Goal: Transaction & Acquisition: Subscribe to service/newsletter

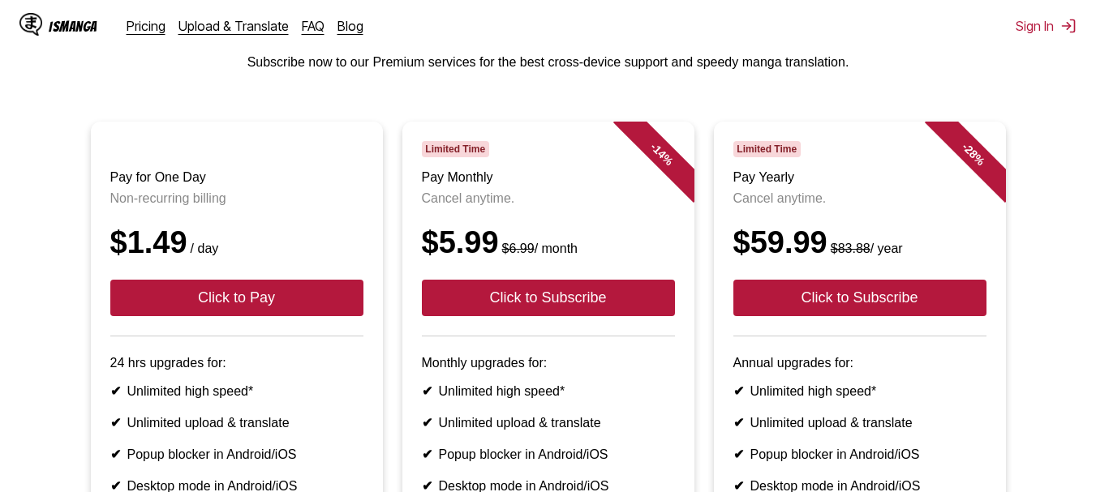
drag, startPoint x: 1107, startPoint y: 127, endPoint x: 1107, endPoint y: 170, distance: 43.0
click at [1095, 170] on html "IsManga Pricing Upload & Translate FAQ Blog Sign In Pricing Upload & Translate …" at bounding box center [548, 387] width 1096 height 965
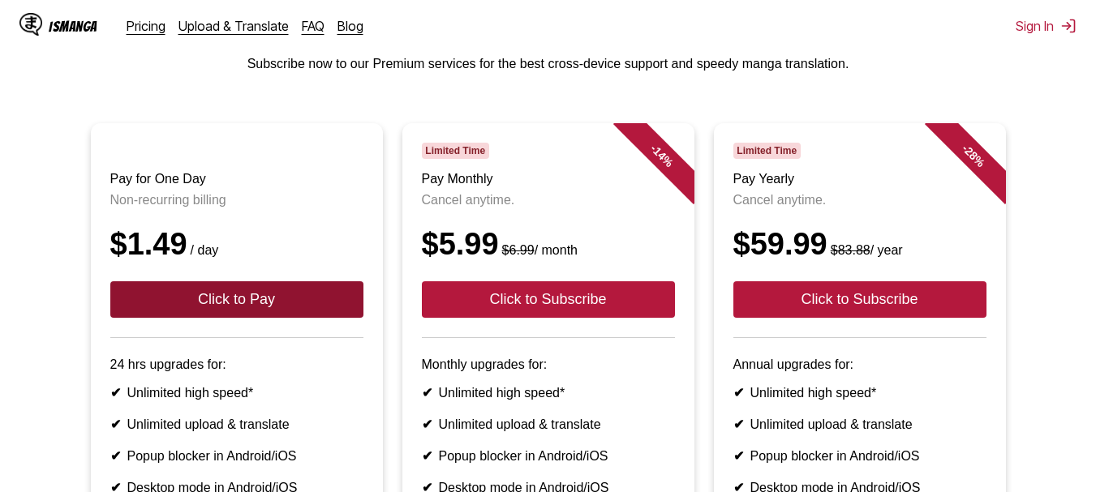
click at [196, 302] on button "Click to Pay" at bounding box center [236, 299] width 253 height 37
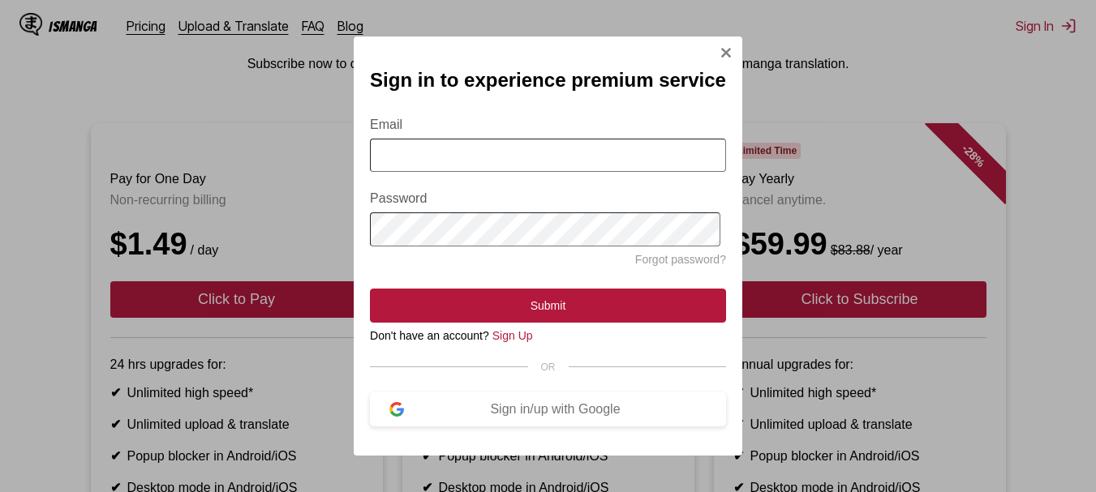
click at [527, 139] on input "Email" at bounding box center [548, 155] width 356 height 33
click at [543, 406] on button "Sign in/up with Google" at bounding box center [548, 410] width 356 height 34
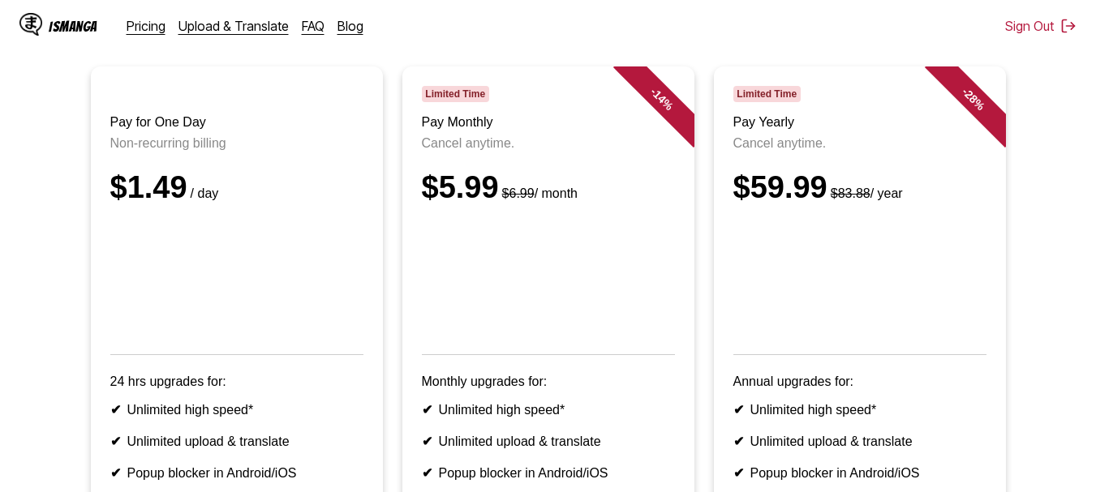
scroll to position [165, 0]
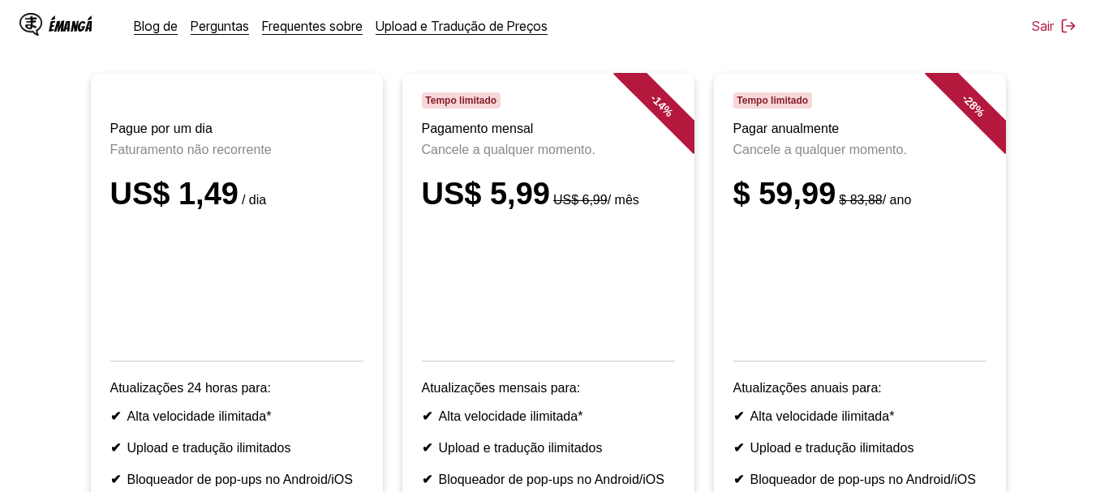
scroll to position [141, 0]
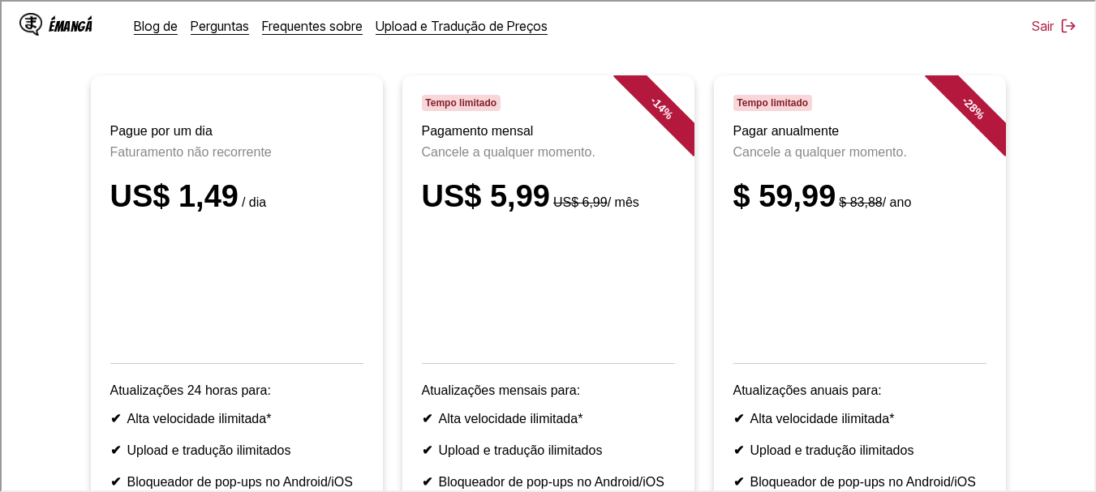
click at [0, 188] on iframe at bounding box center [548, 246] width 1096 height 492
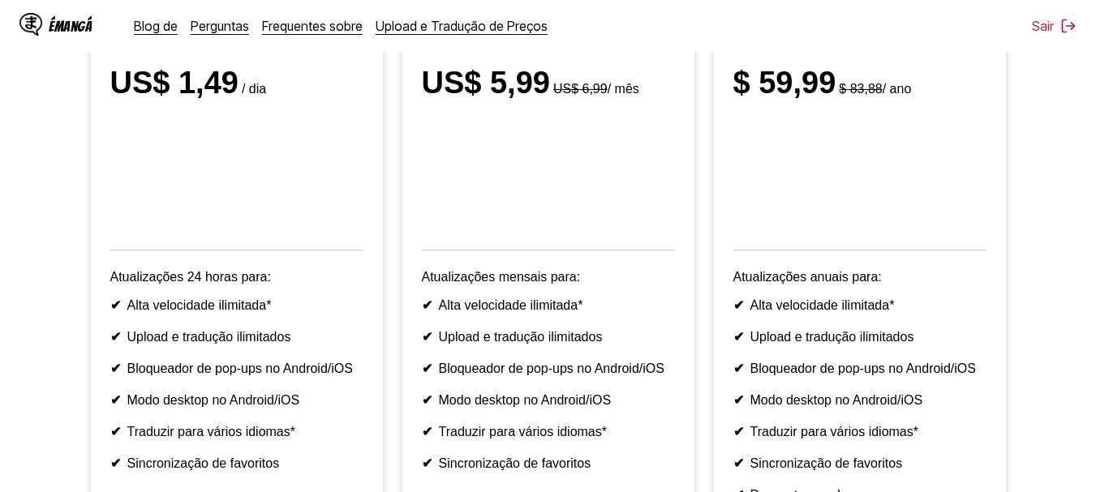
scroll to position [252, 0]
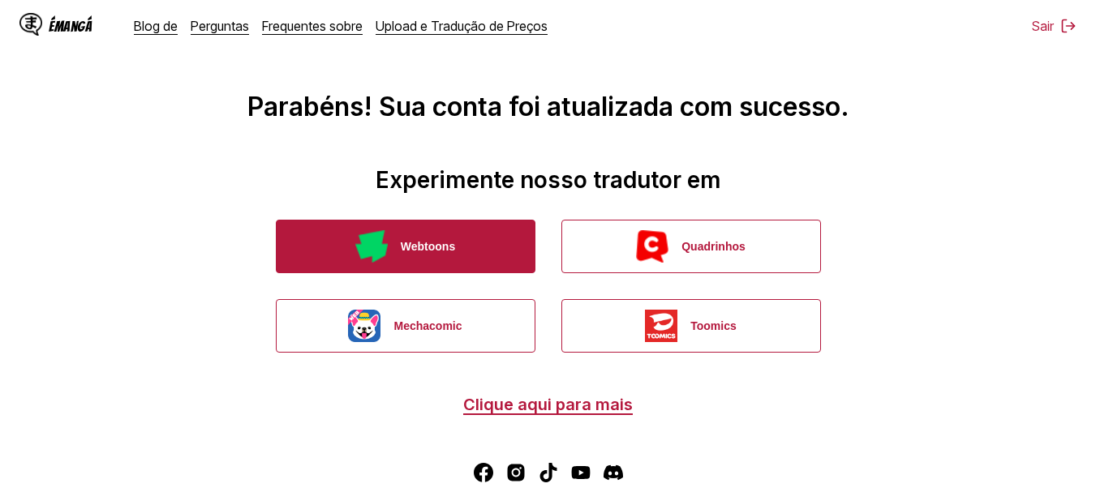
click at [454, 221] on button "Webtoons" at bounding box center [406, 247] width 260 height 54
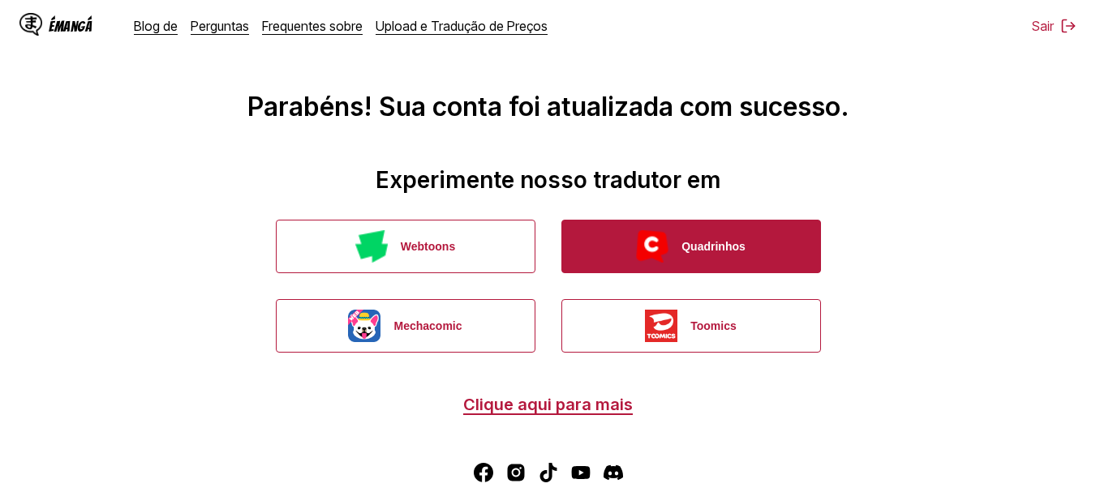
click at [662, 241] on img "button" at bounding box center [652, 246] width 32 height 32
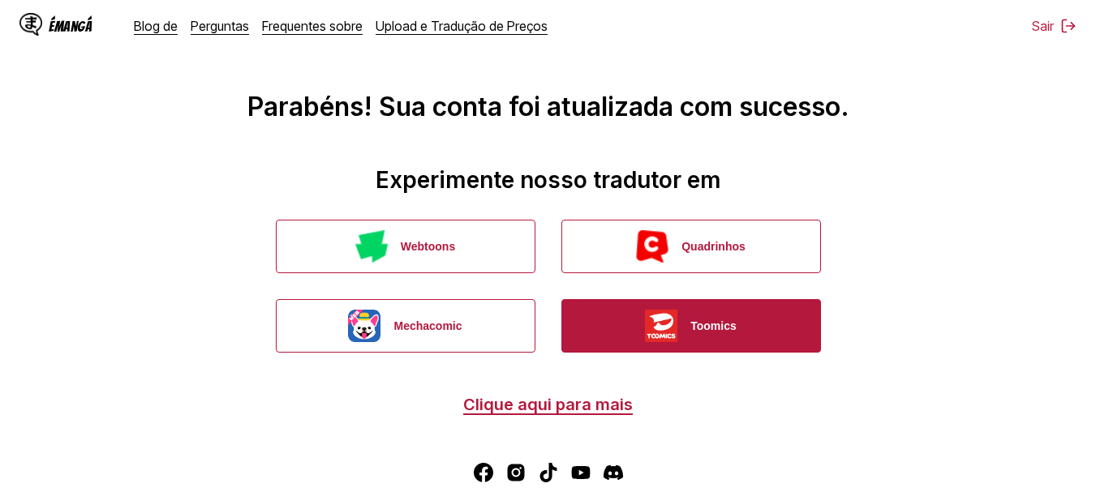
click at [636, 344] on button "Toomics" at bounding box center [691, 326] width 260 height 54
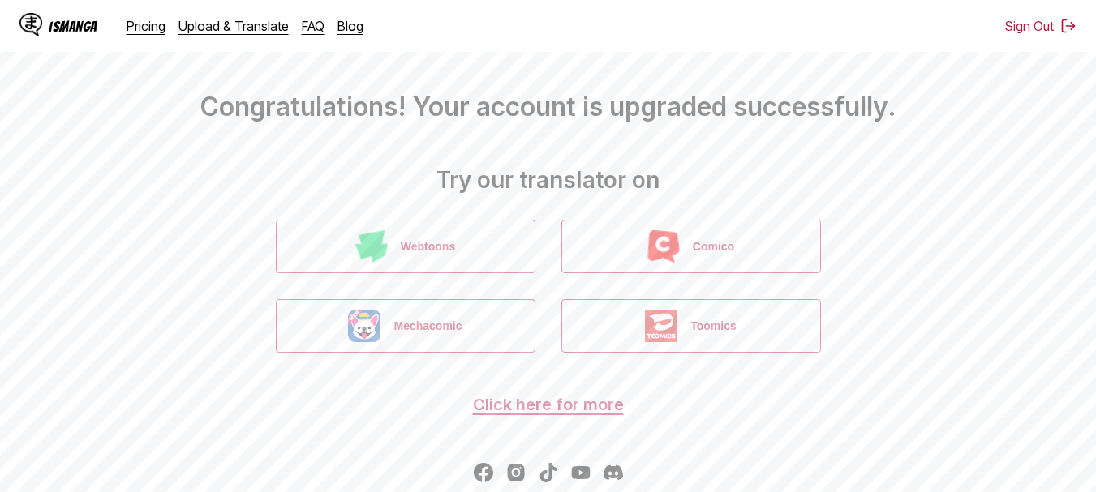
click at [653, 235] on img "button" at bounding box center [663, 246] width 32 height 32
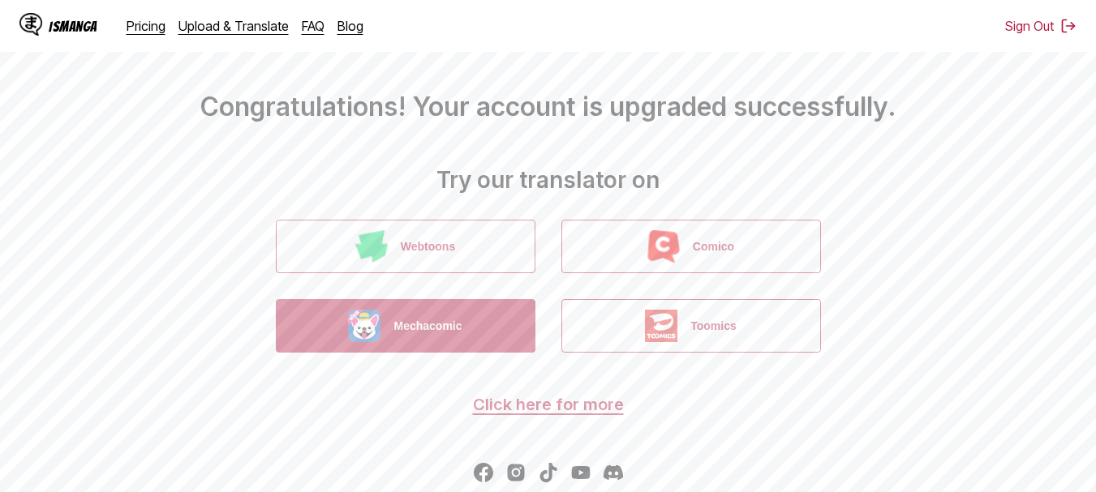
click at [454, 319] on button "Mechacomic" at bounding box center [406, 326] width 260 height 54
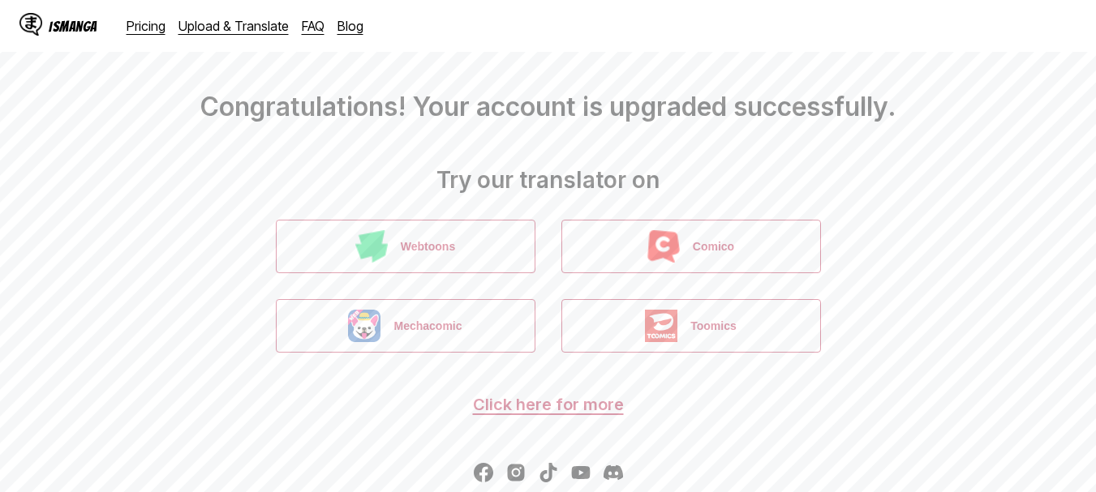
click at [749, 337] on button "Toomics" at bounding box center [691, 326] width 260 height 54
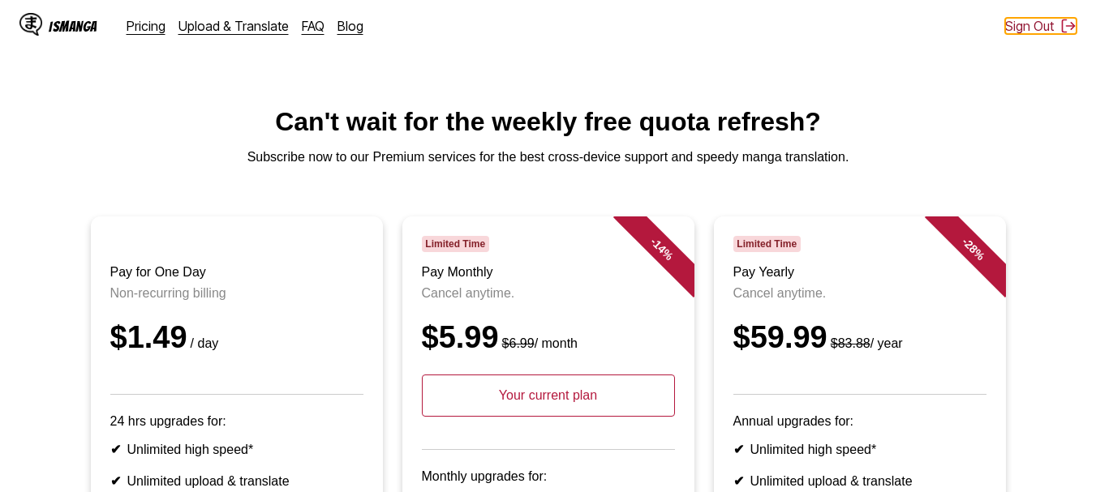
click at [1019, 19] on button "Sign Out" at bounding box center [1040, 26] width 71 height 16
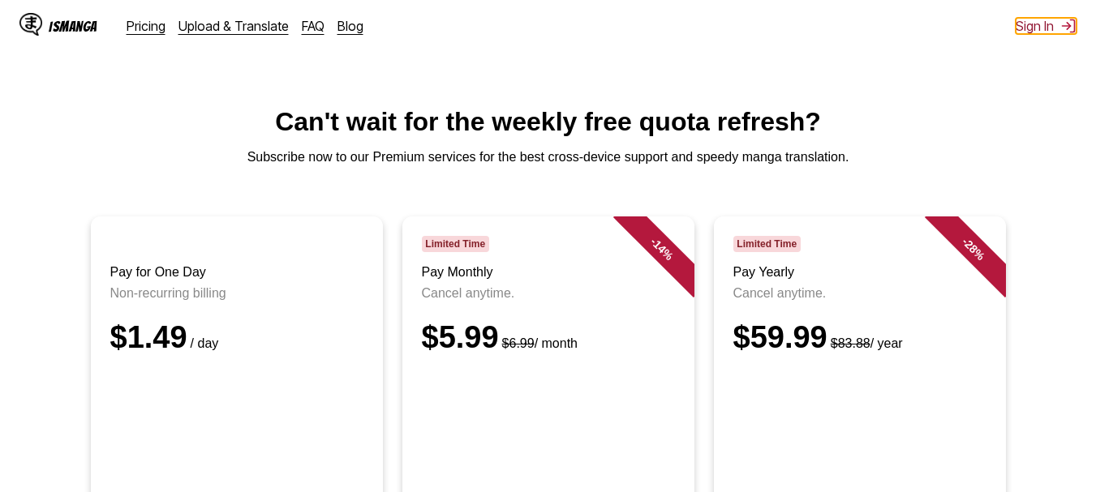
click at [1027, 28] on button "Sign In" at bounding box center [1046, 26] width 61 height 16
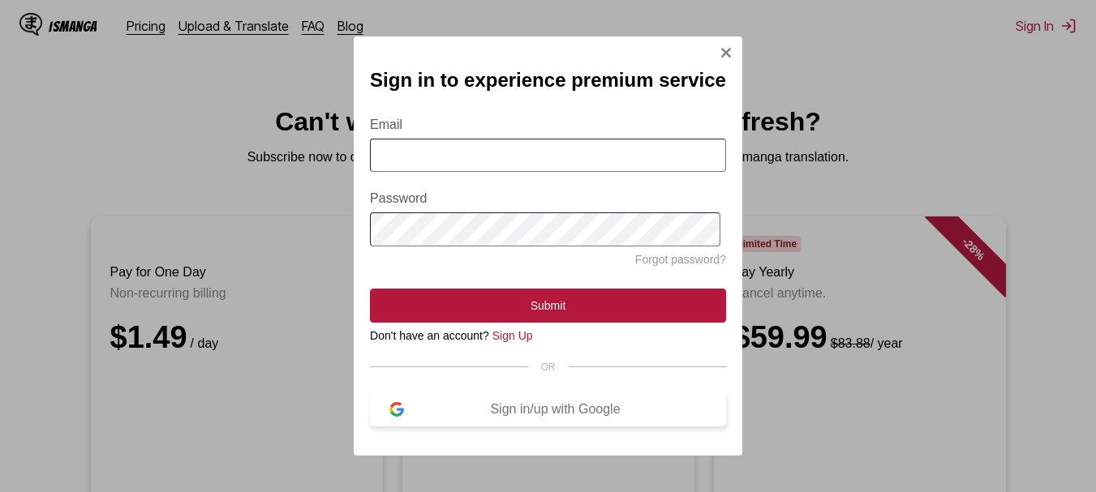
click at [405, 425] on button "Sign in/up with Google" at bounding box center [548, 410] width 356 height 34
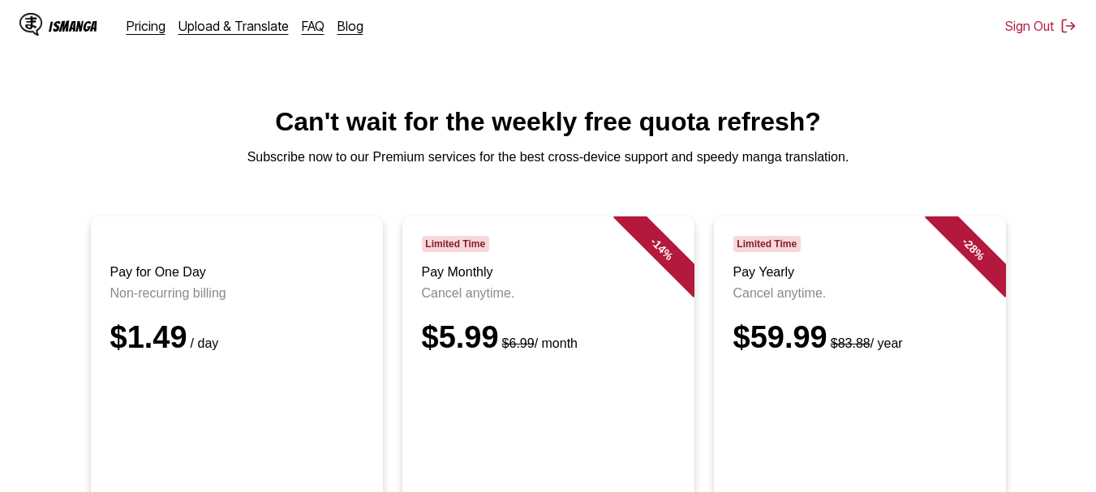
click at [75, 34] on div "IsManga" at bounding box center [58, 26] width 78 height 26
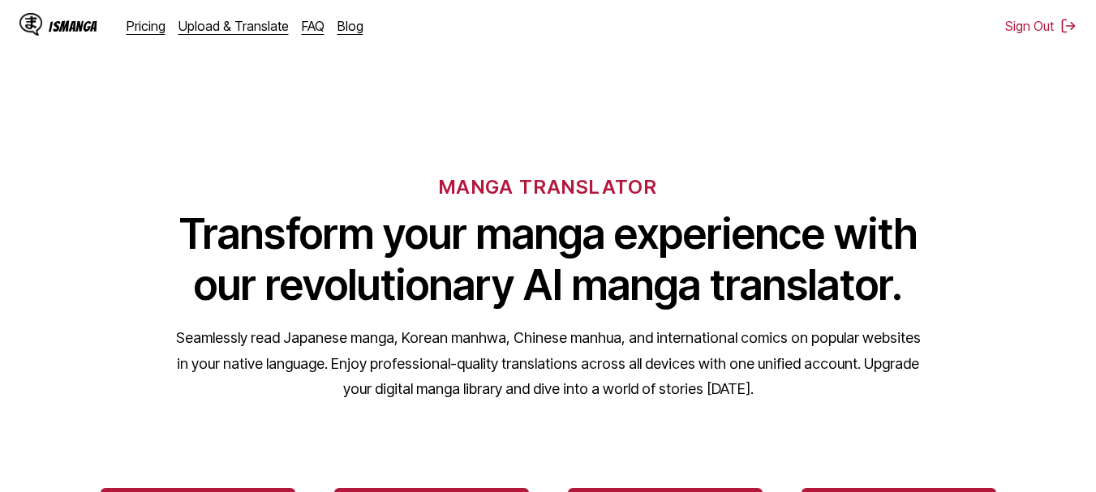
click at [71, 28] on div "IsManga" at bounding box center [73, 26] width 49 height 15
